Goal: Information Seeking & Learning: Learn about a topic

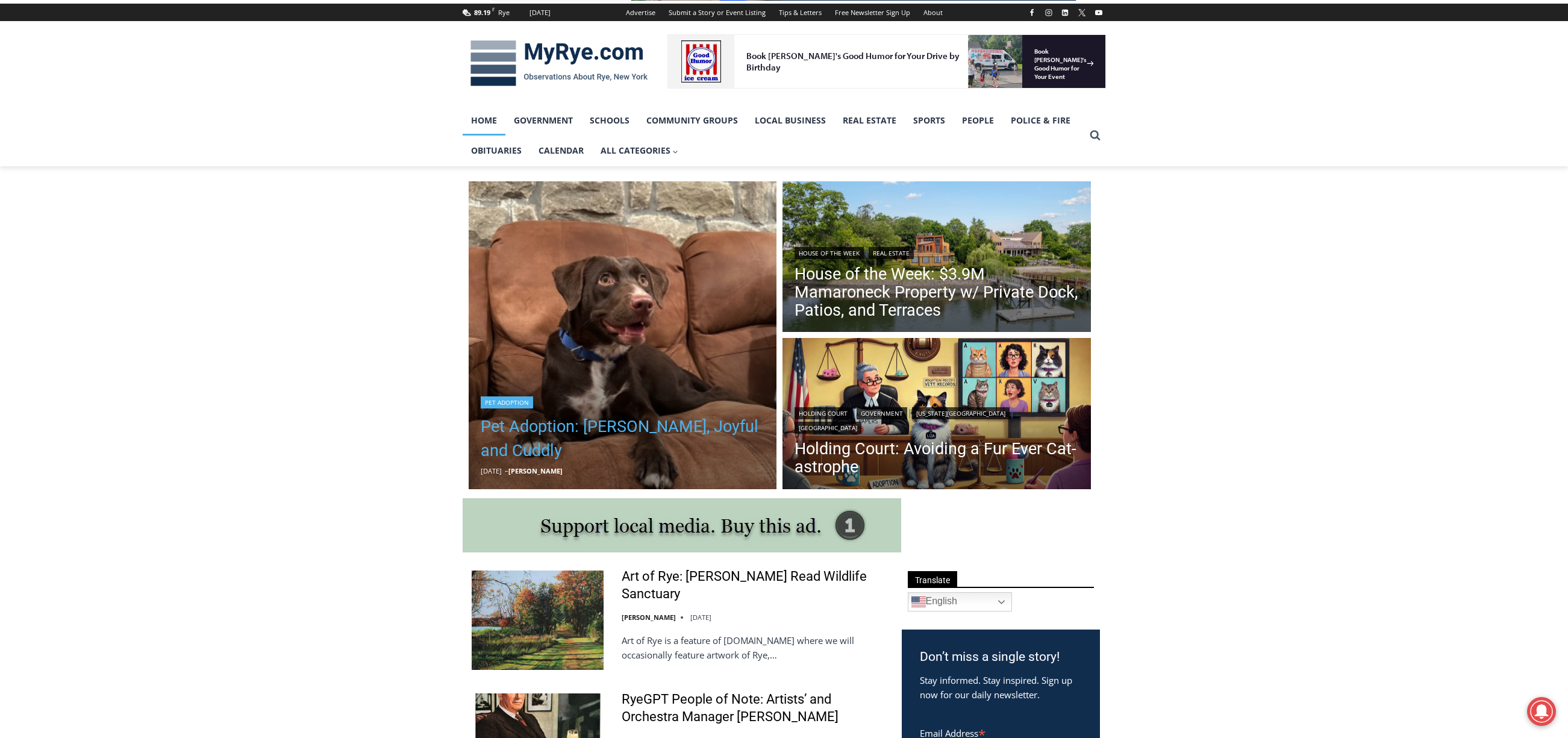
scroll to position [181, 0]
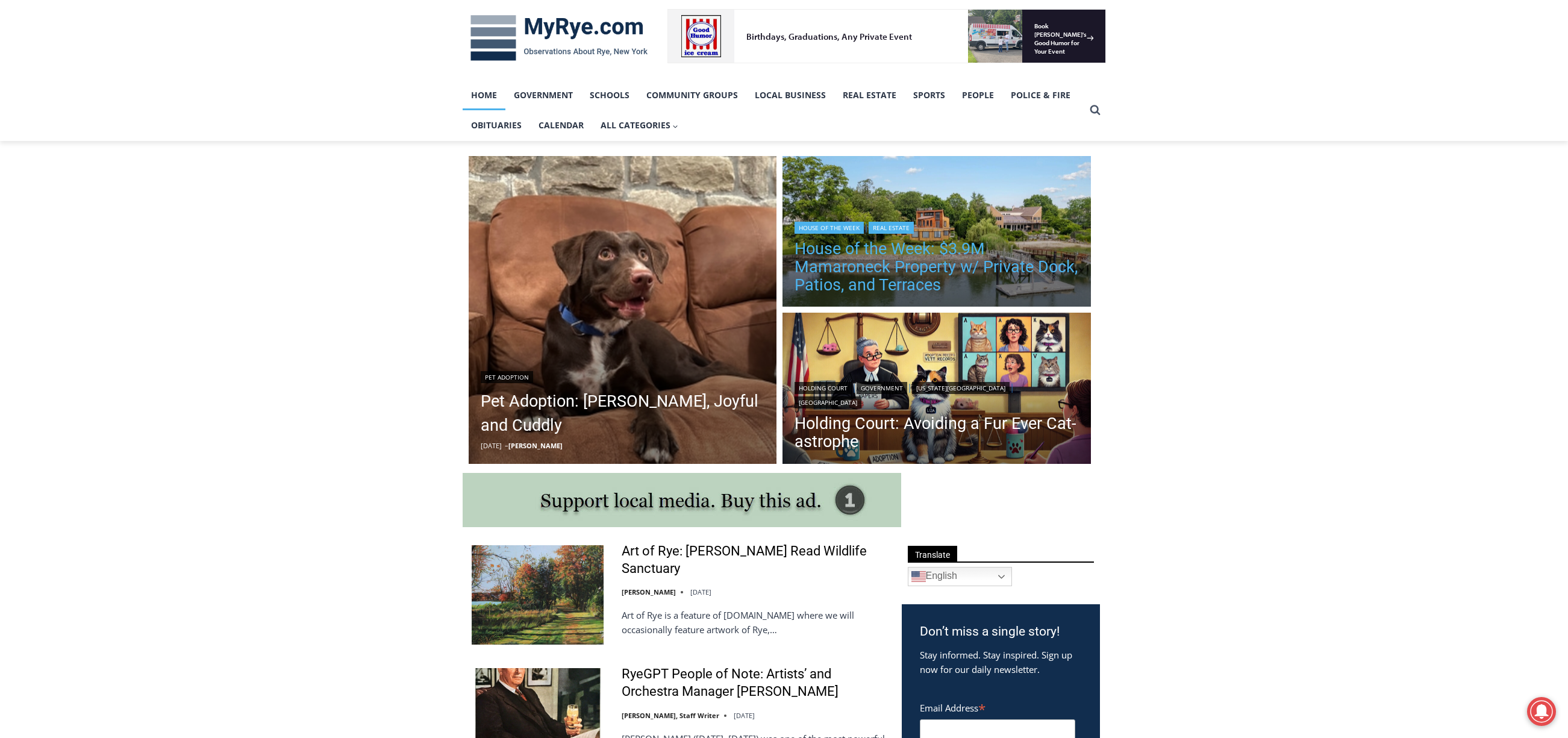
click at [927, 250] on link "House of the Week: $3.9M Mamaroneck Property w/ Private Dock, Patios, and Terra…" at bounding box center [936, 267] width 284 height 55
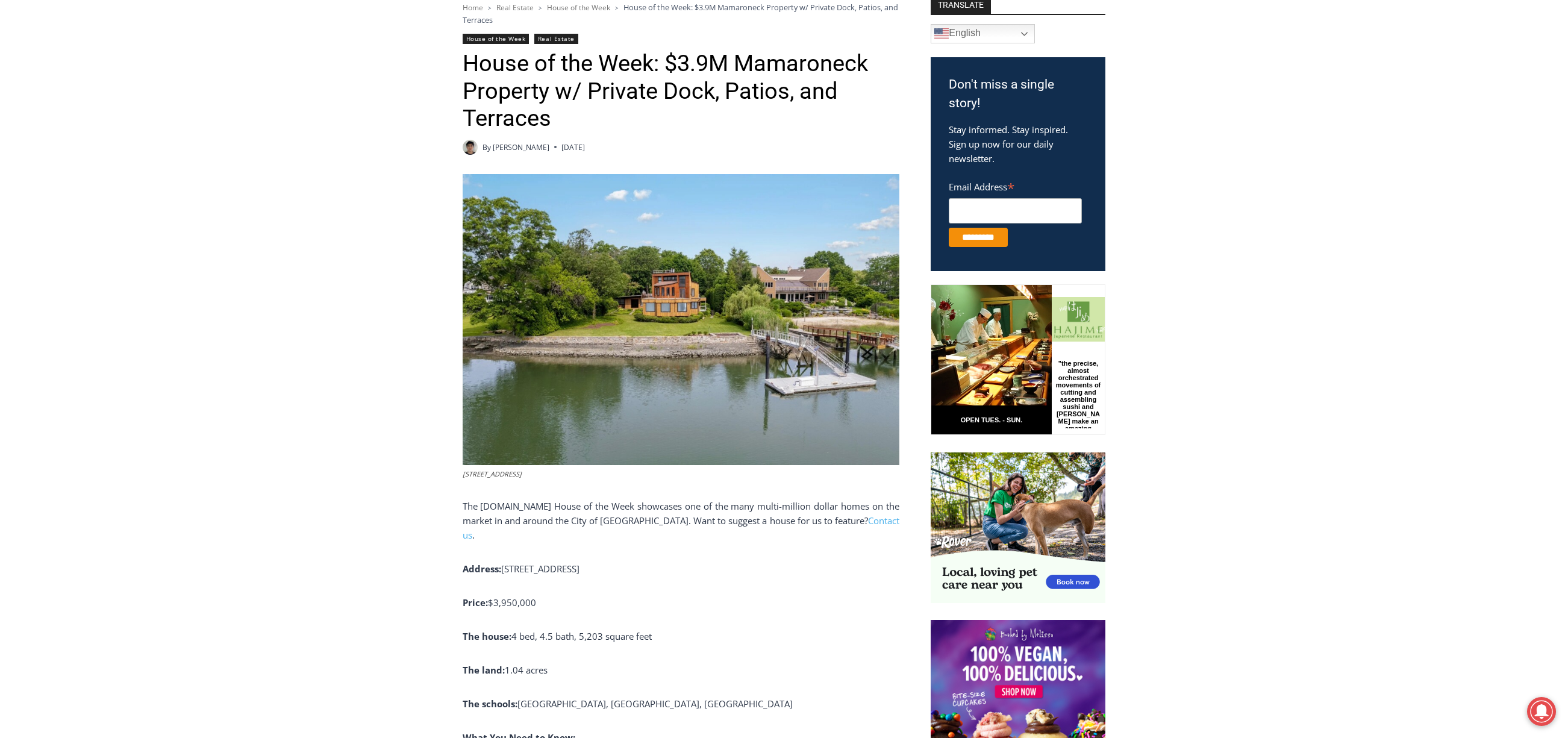
scroll to position [579, 0]
